Goal: Task Accomplishment & Management: Complete application form

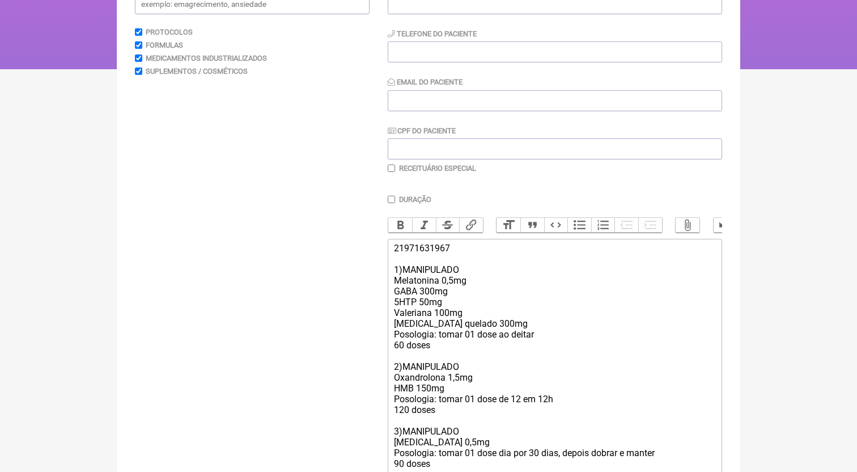
scroll to position [143, 0]
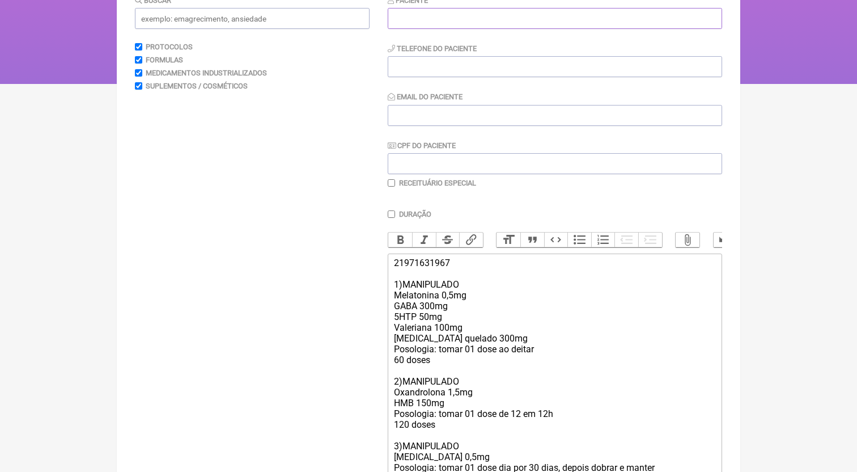
click at [430, 26] on input "text" at bounding box center [555, 18] width 334 height 21
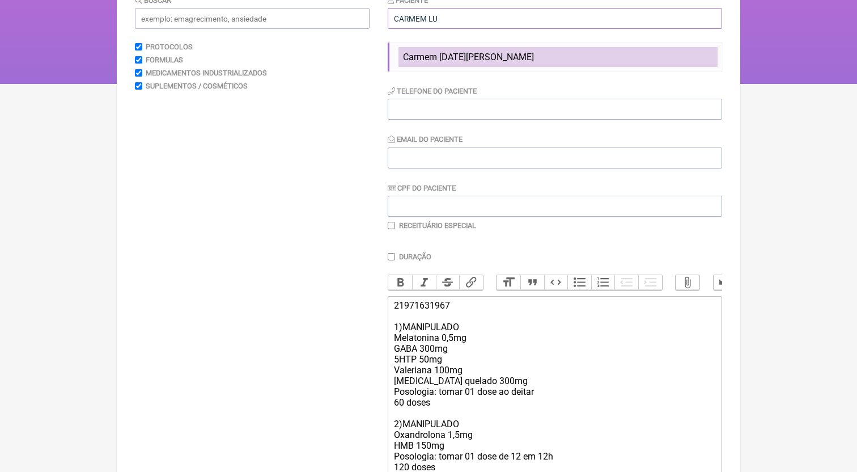
type input "CARMEM LU"
click at [456, 49] on li "Carmem [DATE][PERSON_NAME]" at bounding box center [557, 57] width 319 height 20
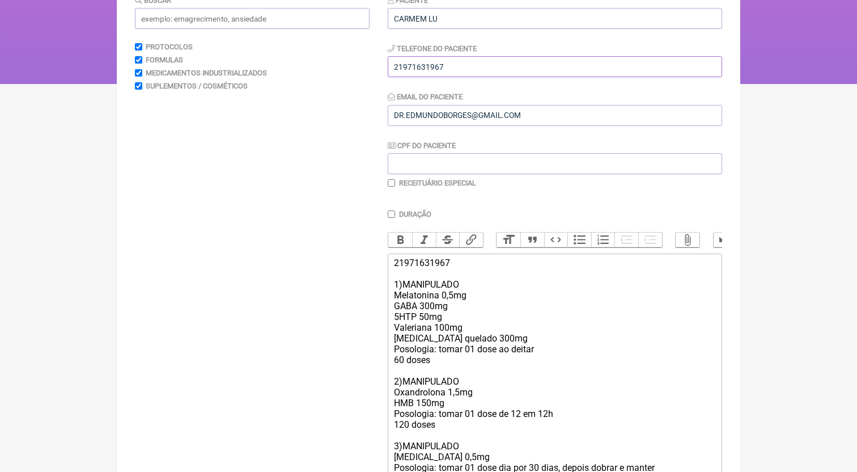
click at [445, 76] on input "tel" at bounding box center [555, 66] width 334 height 21
type input "21971631967"
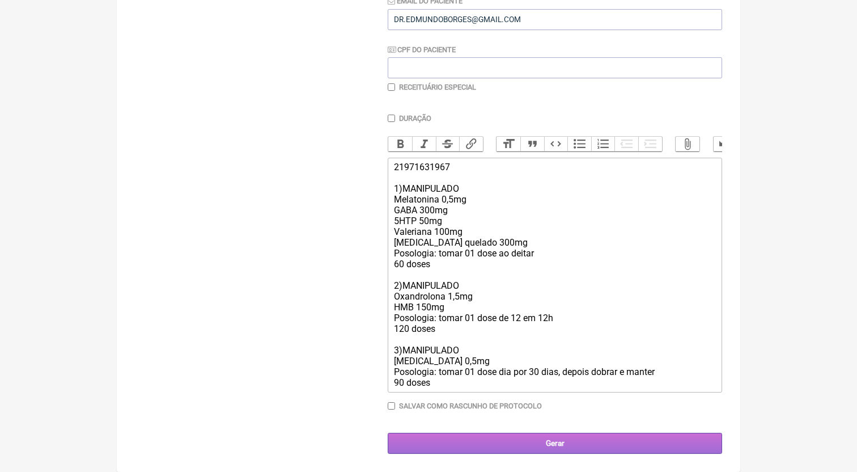
click at [534, 436] on input "Gerar" at bounding box center [555, 442] width 334 height 21
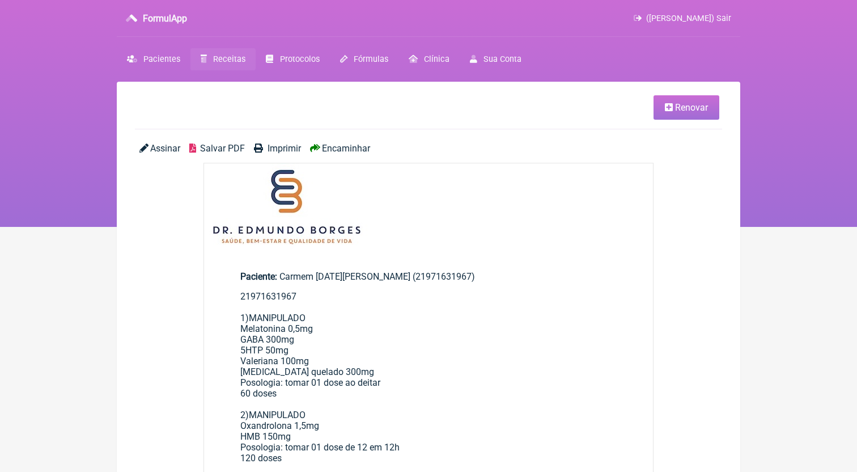
click at [216, 150] on span "Salvar PDF" at bounding box center [222, 148] width 45 height 11
